Goal: Navigation & Orientation: Find specific page/section

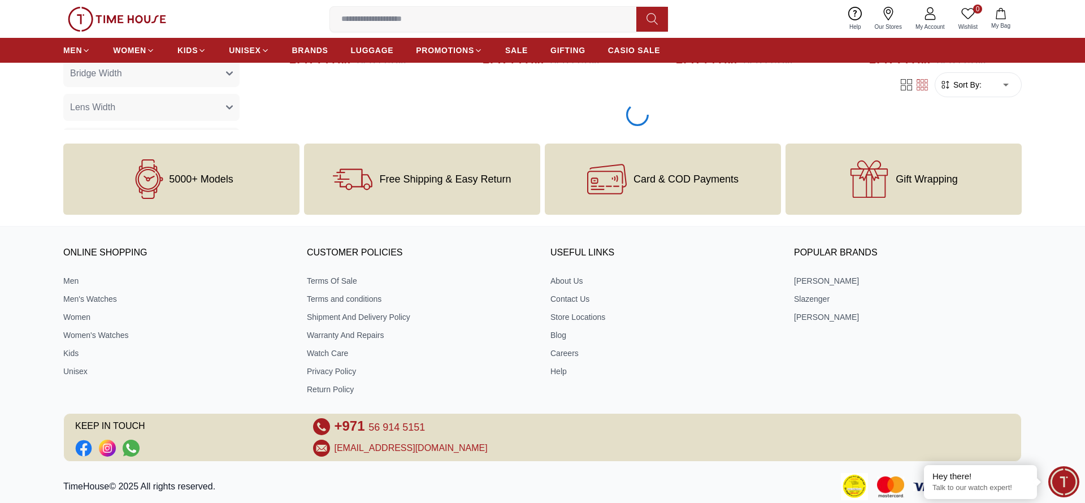
scroll to position [1893, 0]
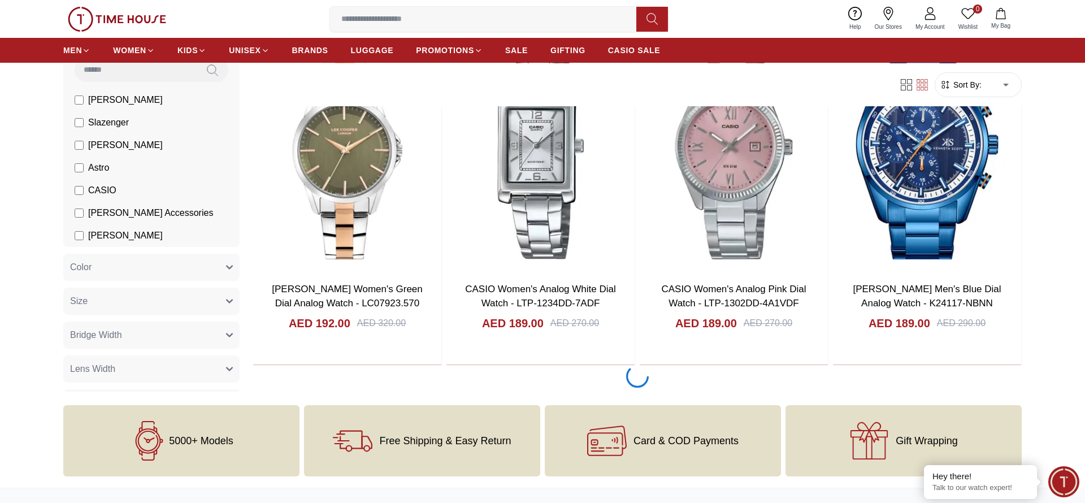
scroll to position [3645, 0]
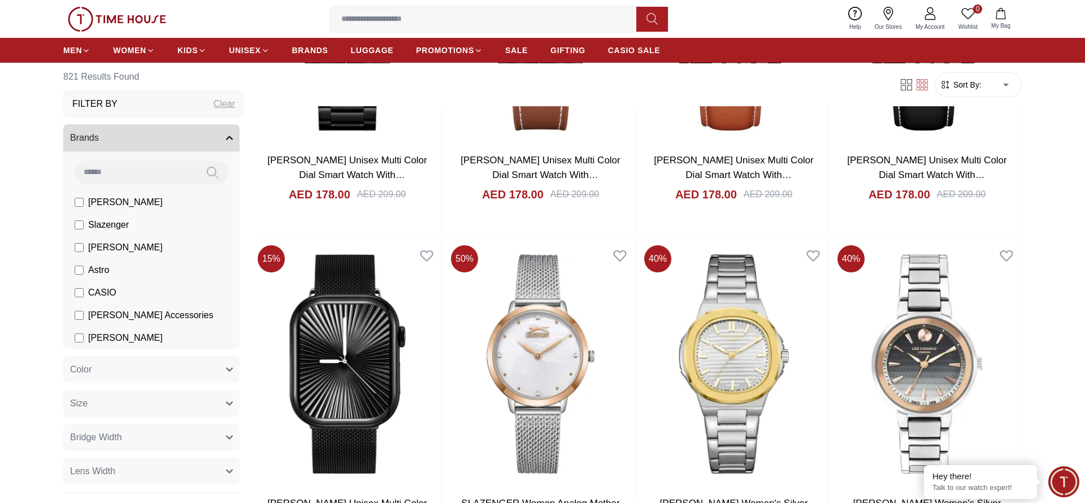
scroll to position [7152, 0]
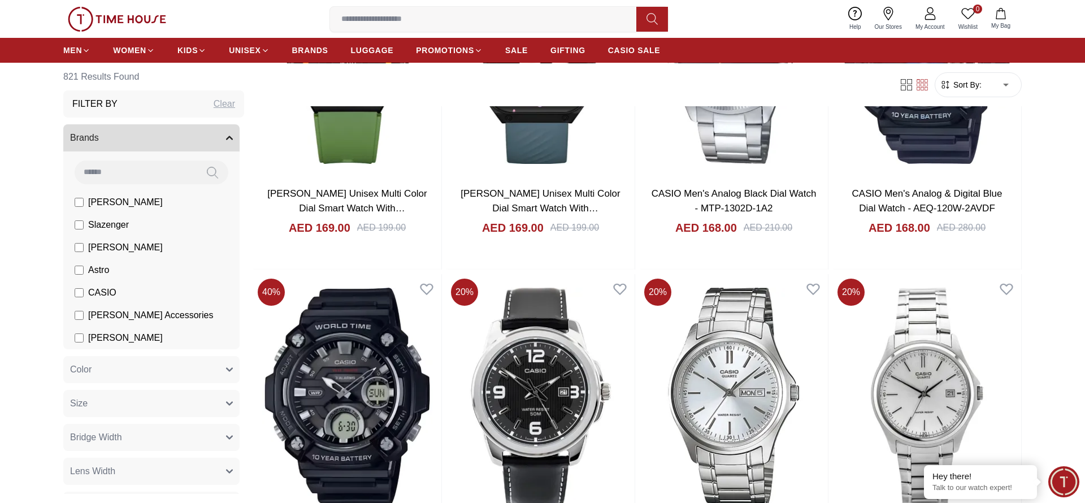
scroll to position [10659, 0]
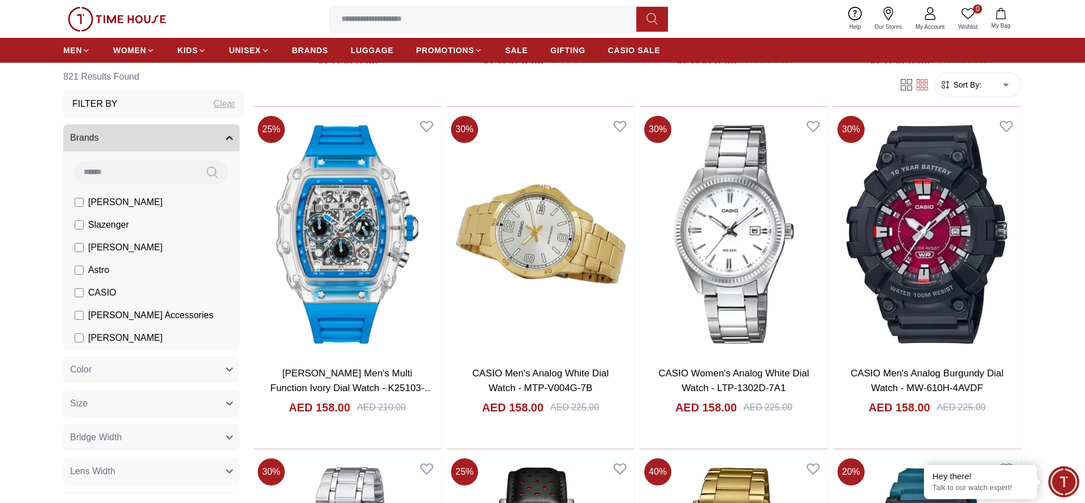
scroll to position [14165, 0]
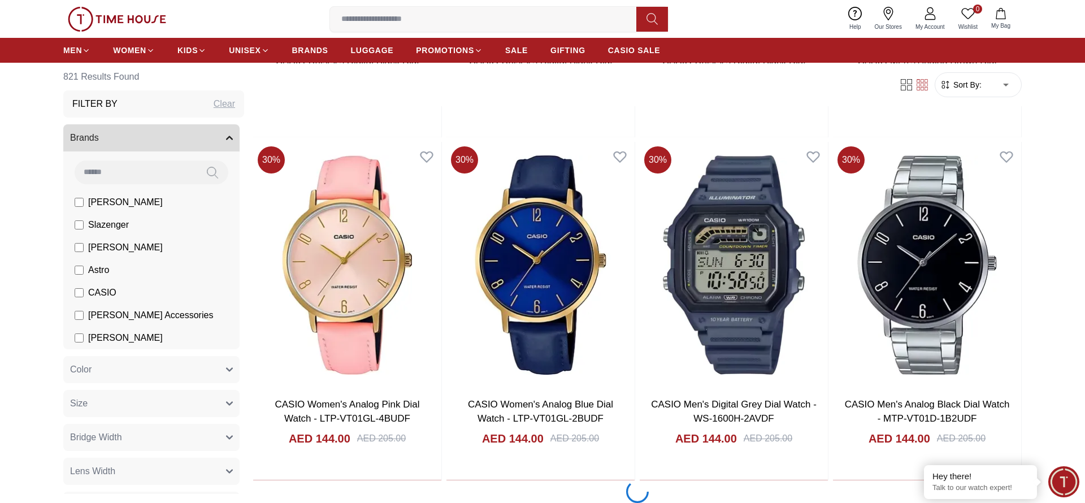
scroll to position [17671, 0]
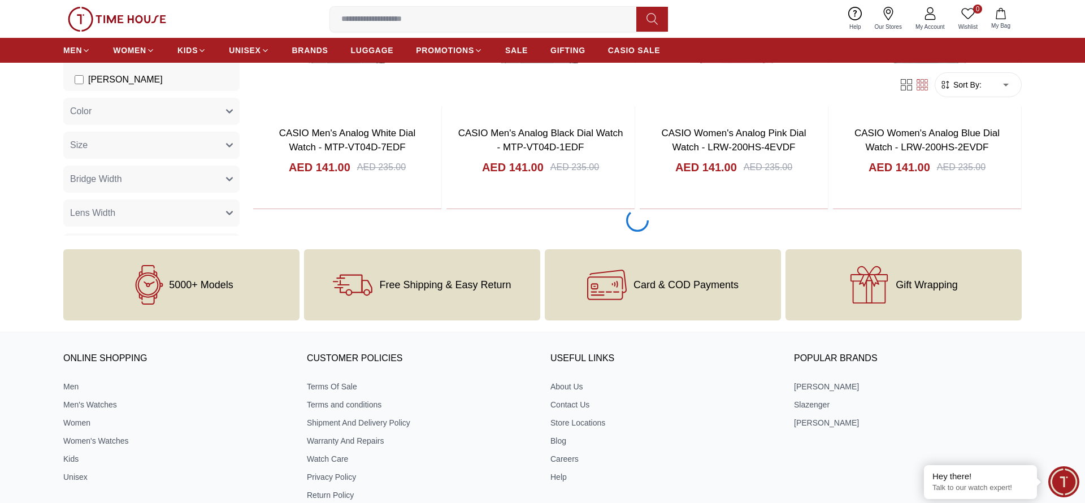
scroll to position [21178, 0]
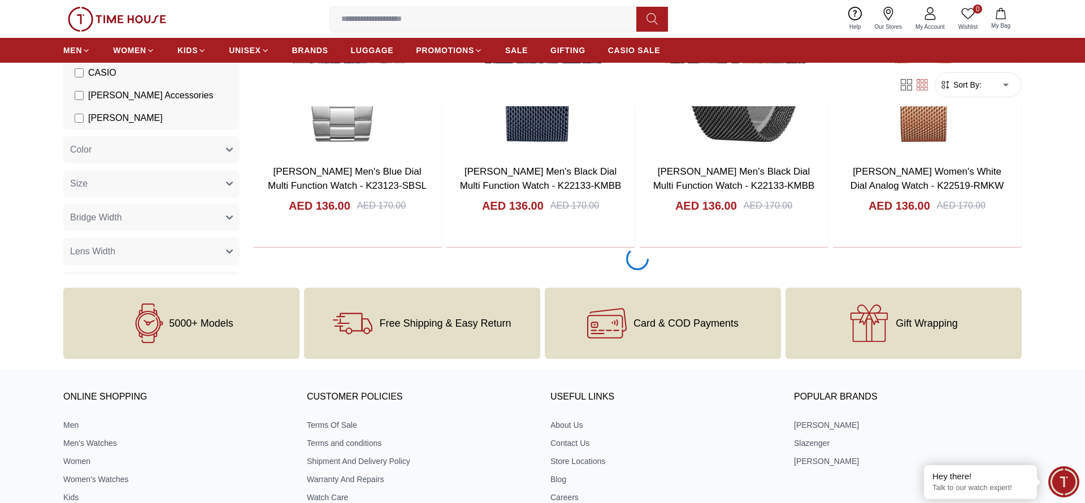
scroll to position [24685, 0]
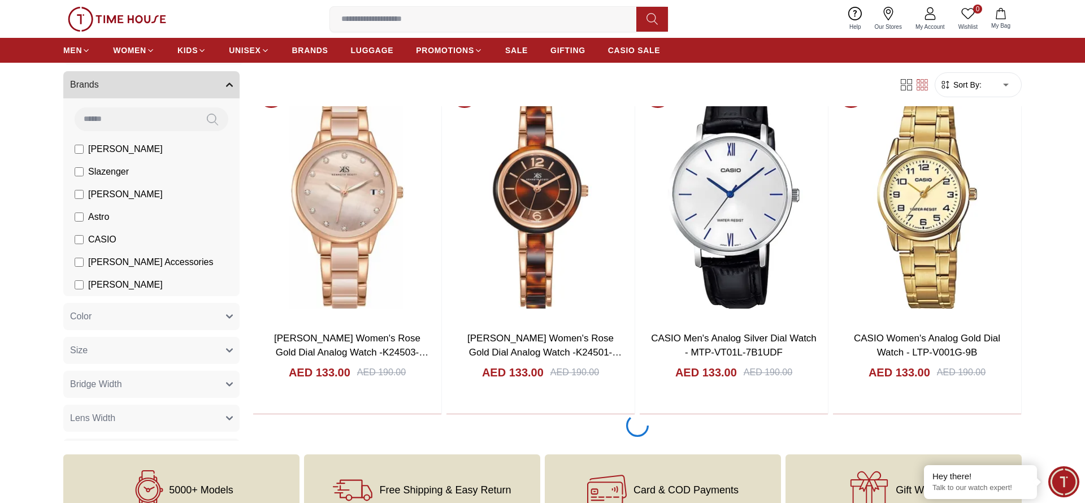
scroll to position [28191, 0]
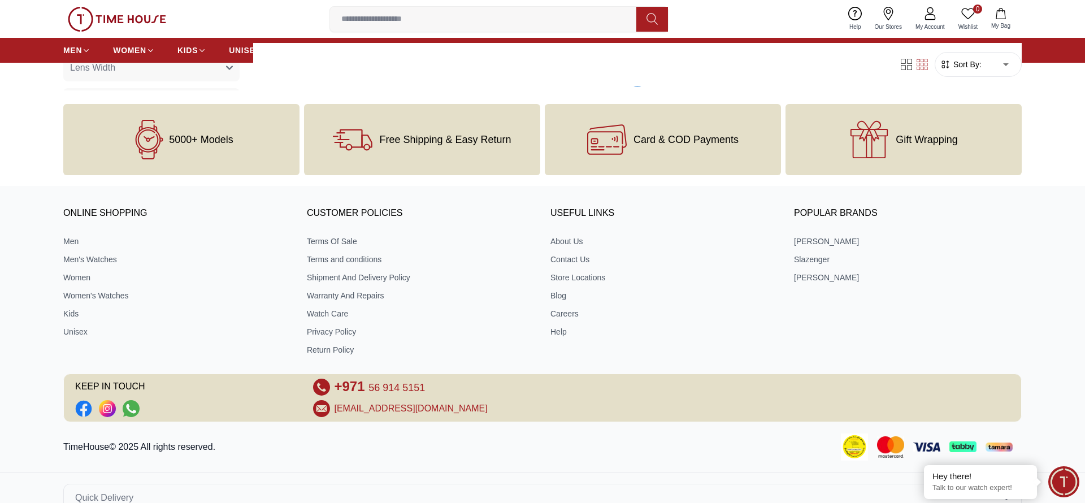
scroll to position [29945, 0]
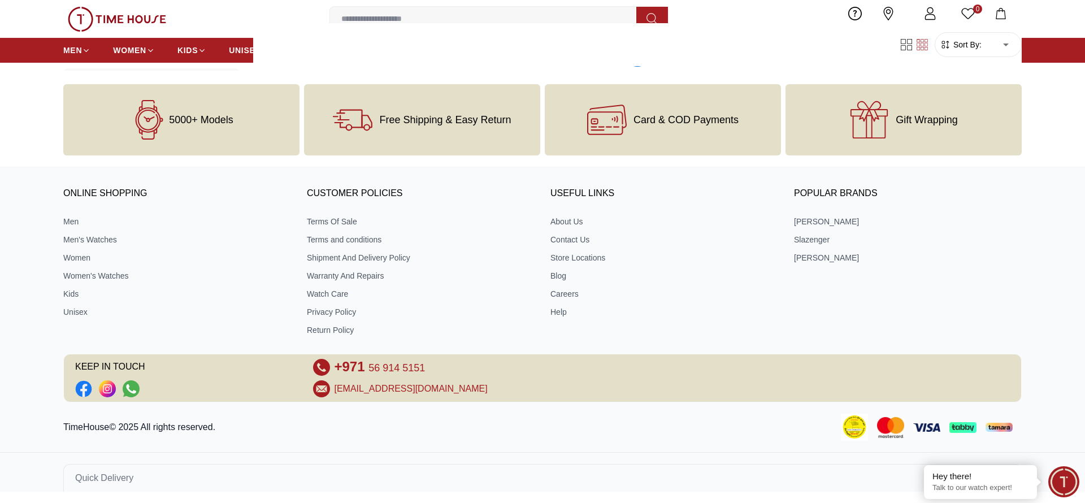
scroll to position [31698, 0]
